Goal: Task Accomplishment & Management: Manage account settings

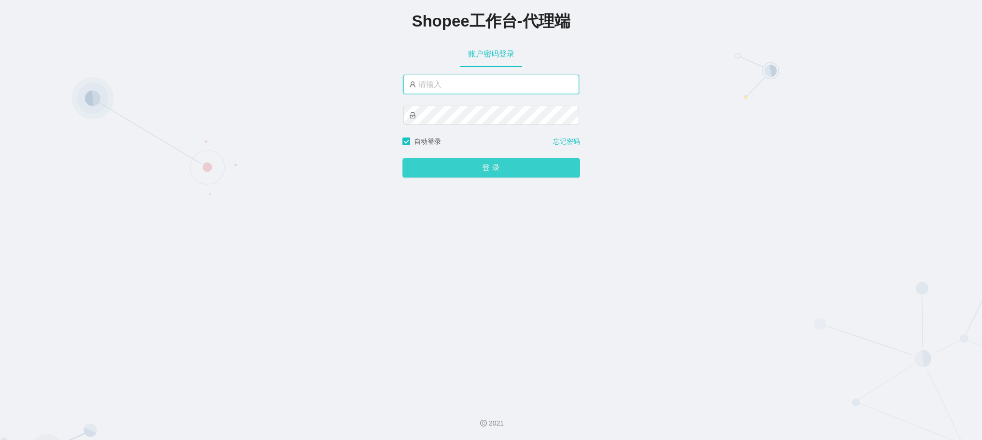
type input "永赚986"
click at [447, 166] on button "登 录" at bounding box center [491, 168] width 178 height 19
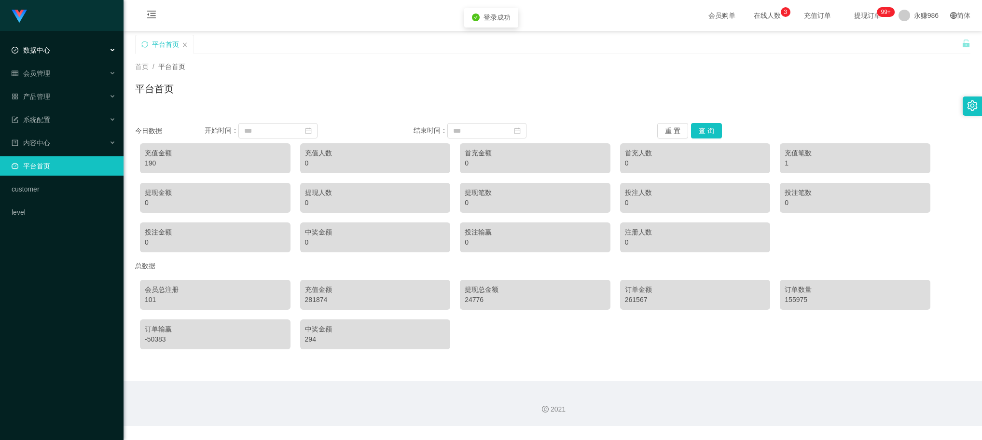
drag, startPoint x: 61, startPoint y: 54, endPoint x: 51, endPoint y: 55, distance: 10.3
click at [59, 53] on div "数据中心" at bounding box center [62, 50] width 124 height 19
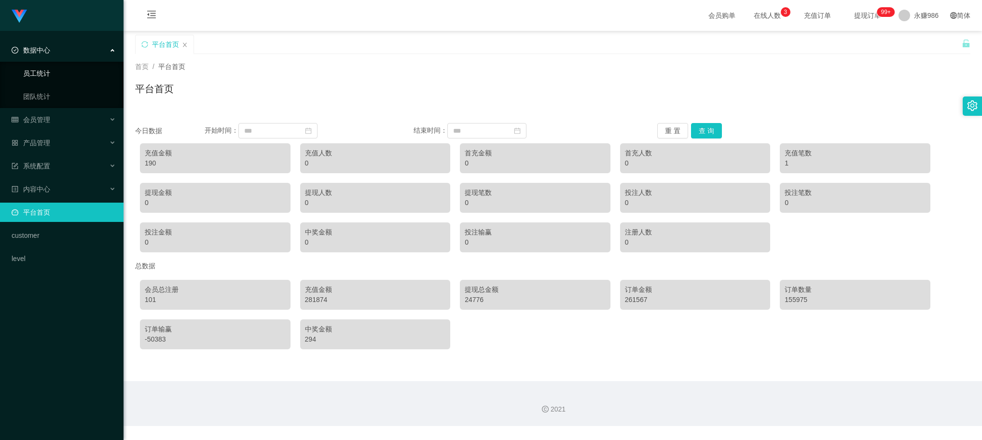
click at [52, 69] on link "员工统计" at bounding box center [69, 73] width 93 height 19
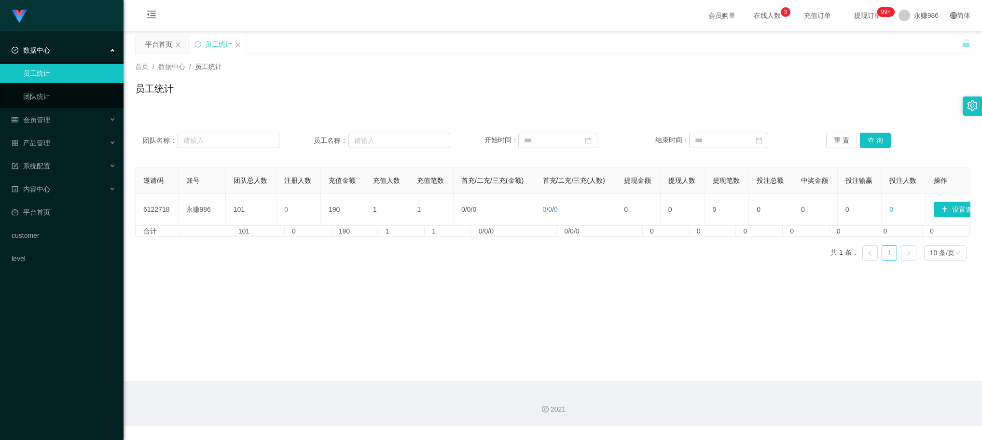
click at [52, 69] on link "员工统计" at bounding box center [69, 73] width 93 height 19
click at [52, 116] on div "会员管理" at bounding box center [62, 119] width 124 height 19
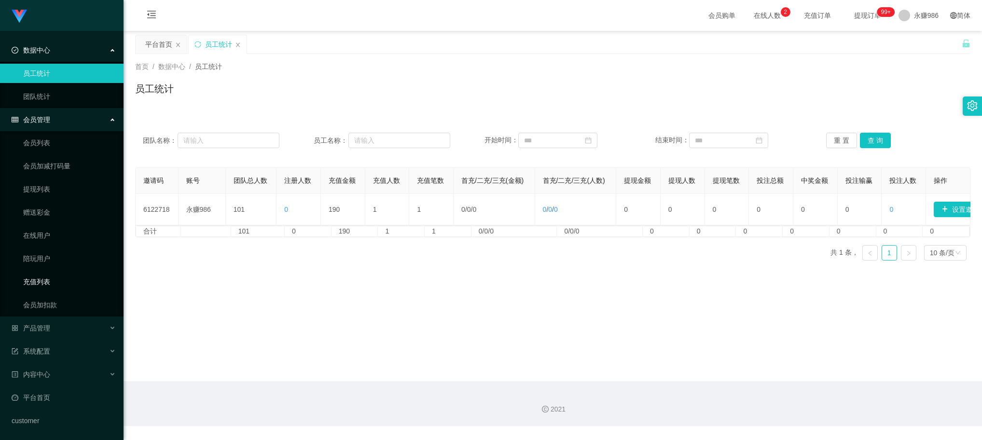
click at [54, 280] on link "充值列表" at bounding box center [69, 281] width 93 height 19
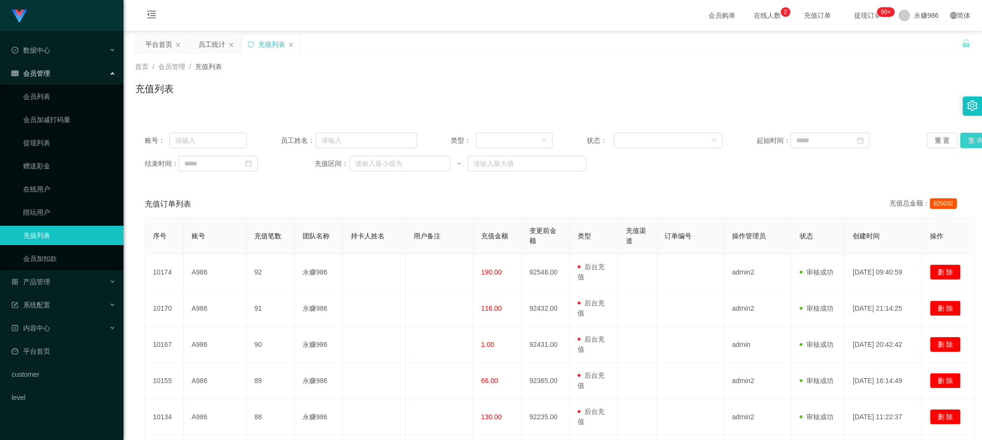
click at [965, 143] on button "查 询" at bounding box center [975, 140] width 31 height 15
click at [960, 143] on button "查 询" at bounding box center [975, 140] width 31 height 15
